Goal: Obtain resource: Download file/media

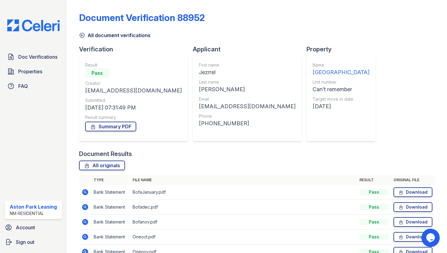
click at [46, 32] on div "Doc Verifications Properties FAQ Aston Park Leasing NM Residential Account Sign…" at bounding box center [33, 126] width 67 height 253
click at [44, 25] on img at bounding box center [33, 25] width 62 height 12
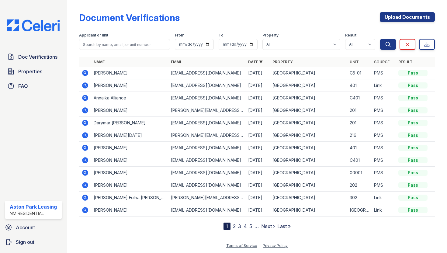
click at [85, 74] on icon at bounding box center [85, 72] width 7 height 7
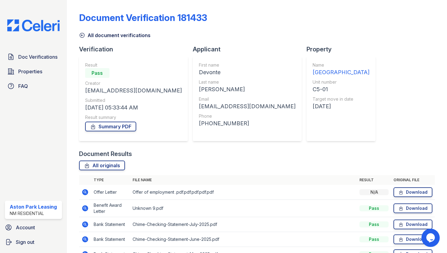
scroll to position [36, 0]
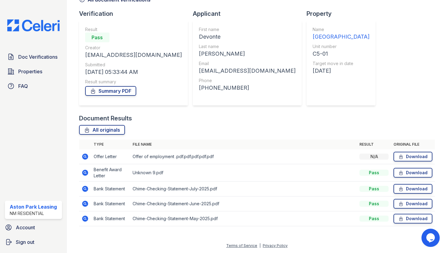
click at [45, 23] on img at bounding box center [33, 25] width 62 height 12
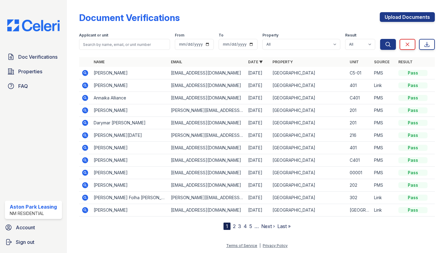
click at [86, 72] on icon at bounding box center [85, 73] width 6 height 6
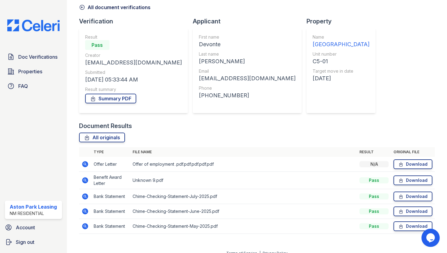
scroll to position [36, 0]
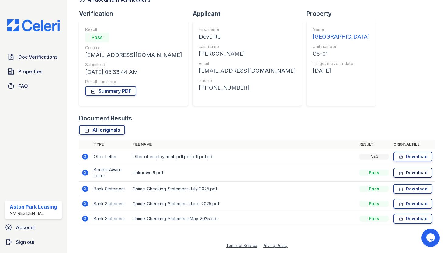
click at [405, 173] on link "Download" at bounding box center [413, 173] width 39 height 10
click at [411, 191] on link "Download" at bounding box center [413, 189] width 39 height 10
click at [357, 20] on div "Document Verification 181433 All document verifications Verification Result Pas…" at bounding box center [257, 100] width 356 height 266
click at [409, 220] on link "Download" at bounding box center [413, 219] width 39 height 10
click at [406, 188] on link "Download" at bounding box center [413, 189] width 39 height 10
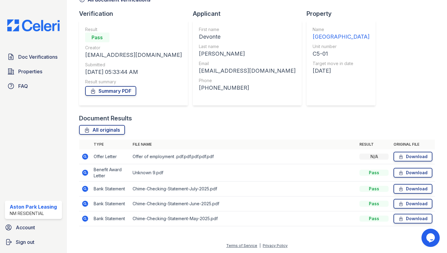
click at [43, 29] on img at bounding box center [33, 25] width 62 height 12
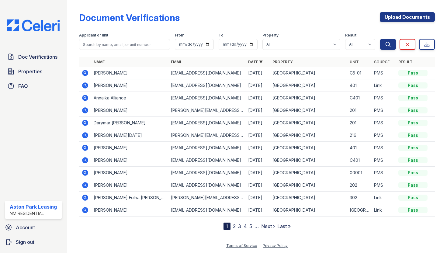
click at [86, 161] on icon at bounding box center [85, 160] width 6 height 6
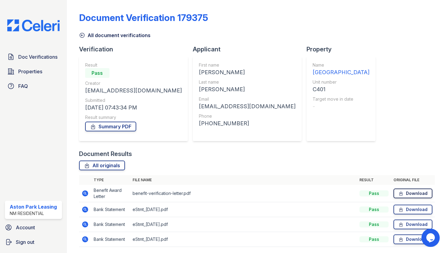
scroll to position [21, 0]
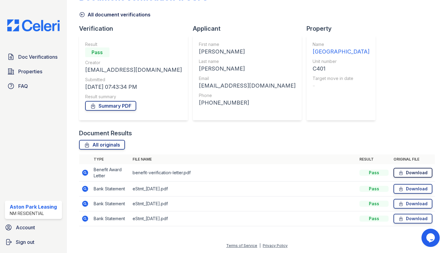
click at [419, 173] on link "Download" at bounding box center [413, 173] width 39 height 10
click at [406, 188] on link "Download" at bounding box center [413, 189] width 39 height 10
click at [410, 190] on link "Download" at bounding box center [413, 189] width 39 height 10
click at [403, 216] on icon at bounding box center [401, 219] width 5 height 6
click at [407, 205] on link "Download" at bounding box center [413, 204] width 39 height 10
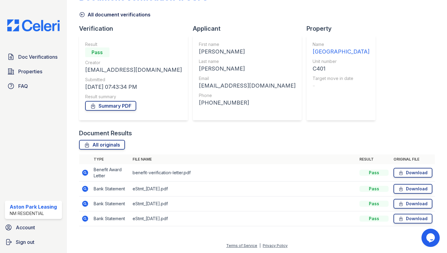
click at [41, 22] on img at bounding box center [33, 25] width 62 height 12
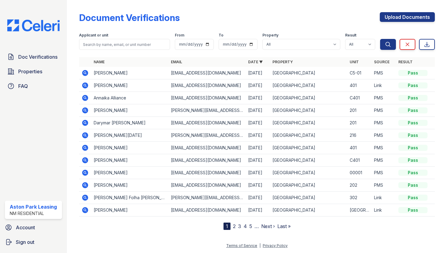
click at [84, 100] on icon at bounding box center [85, 98] width 6 height 6
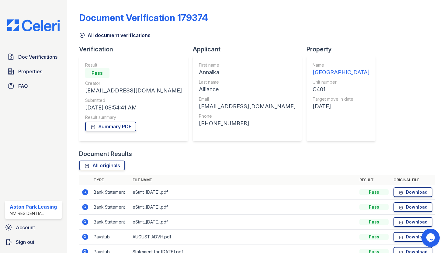
click at [43, 33] on div "Doc Verifications Properties FAQ Aston Park Leasing NM Residential Account Sign…" at bounding box center [33, 126] width 67 height 253
click at [43, 27] on img at bounding box center [33, 25] width 62 height 12
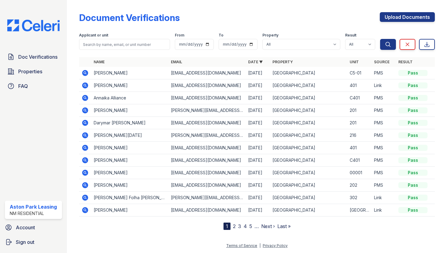
click at [233, 228] on link "2" at bounding box center [234, 226] width 3 height 6
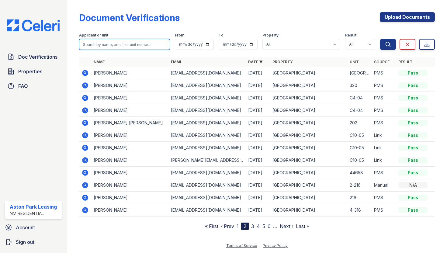
click at [119, 43] on input "search" at bounding box center [124, 44] width 91 height 11
type input "RICNESS"
click at [380, 39] on button "Search" at bounding box center [388, 44] width 16 height 11
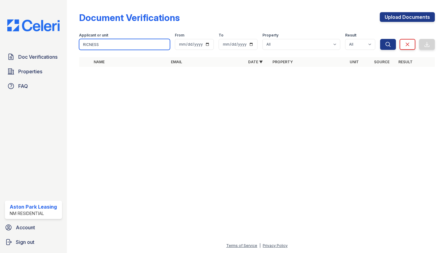
click at [110, 44] on input "RICNESS" at bounding box center [124, 44] width 91 height 11
type input "R"
click at [136, 44] on input "search" at bounding box center [124, 44] width 91 height 11
type input "ALLIANCE"
click at [380, 39] on button "Search" at bounding box center [388, 44] width 16 height 11
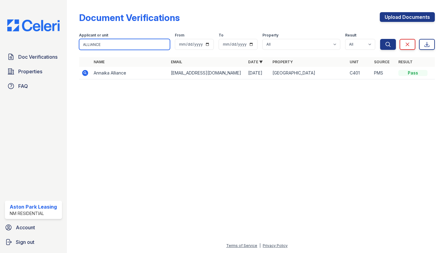
click at [110, 44] on input "ALLIANCE" at bounding box center [124, 44] width 91 height 11
type input "A"
type input "RICNES"
click at [380, 39] on button "Search" at bounding box center [388, 44] width 16 height 11
click at [134, 43] on input "RICNES" at bounding box center [124, 44] width 91 height 11
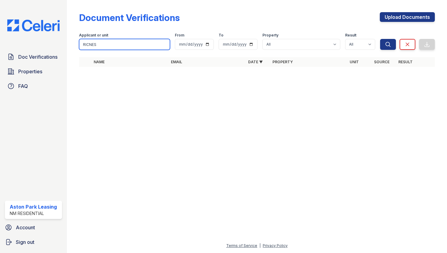
click at [163, 45] on input "RICNES" at bounding box center [124, 44] width 91 height 11
click at [44, 25] on img at bounding box center [33, 25] width 62 height 12
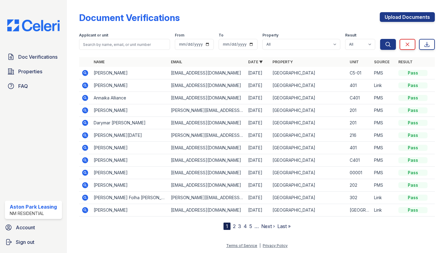
click at [85, 98] on icon at bounding box center [85, 98] width 2 height 2
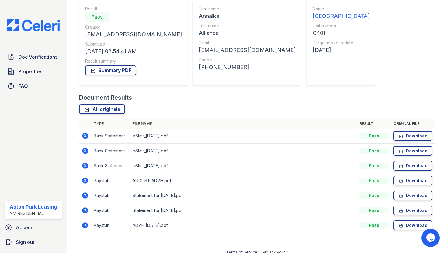
scroll to position [60, 0]
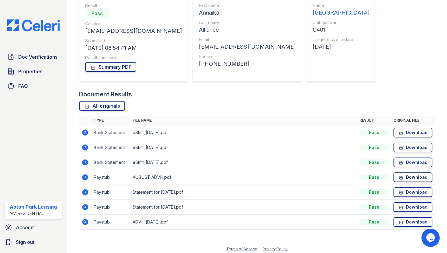
click at [416, 181] on link "Download" at bounding box center [413, 178] width 39 height 10
click at [45, 27] on img at bounding box center [33, 25] width 62 height 12
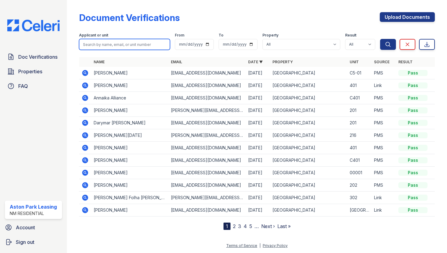
click at [105, 44] on input "search" at bounding box center [124, 44] width 91 height 11
click at [166, 23] on div "Document Verifications" at bounding box center [129, 17] width 101 height 11
click at [204, 16] on div "Document Verifications Upload Documents" at bounding box center [257, 20] width 356 height 16
click at [86, 161] on icon at bounding box center [85, 160] width 6 height 6
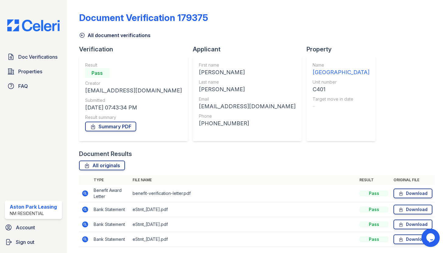
scroll to position [21, 0]
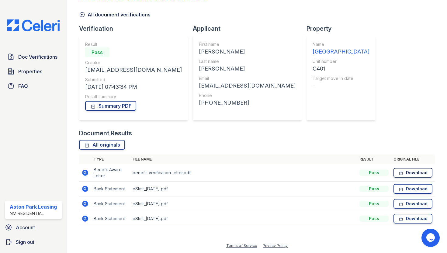
click at [419, 172] on link "Download" at bounding box center [413, 173] width 39 height 10
click at [51, 33] on div "Doc Verifications Properties FAQ Aston Park Leasing NM Residential Account Sign…" at bounding box center [33, 126] width 67 height 253
click at [45, 27] on img at bounding box center [33, 25] width 62 height 12
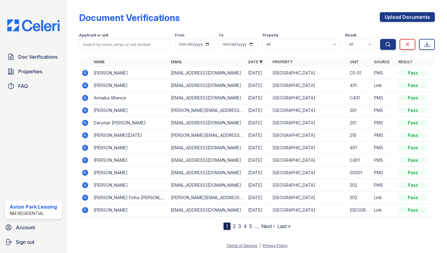
click at [49, 26] on img at bounding box center [33, 25] width 62 height 12
click at [39, 25] on img at bounding box center [33, 25] width 62 height 12
click at [29, 25] on img at bounding box center [33, 25] width 62 height 12
click at [85, 72] on icon at bounding box center [85, 73] width 2 height 2
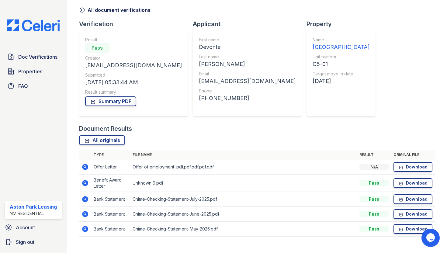
scroll to position [36, 0]
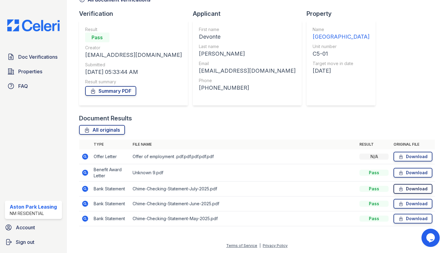
click at [412, 188] on link "Download" at bounding box center [413, 189] width 39 height 10
